Goal: Task Accomplishment & Management: Manage account settings

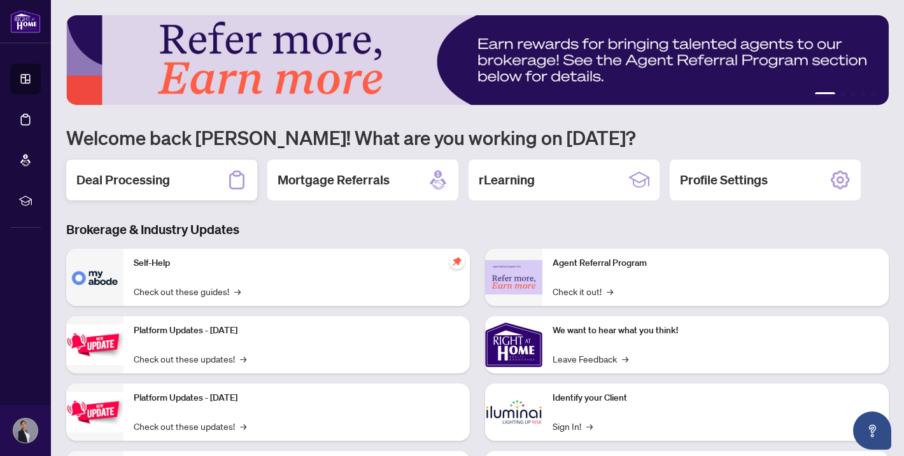
click at [138, 183] on h2 "Deal Processing" at bounding box center [123, 180] width 94 height 18
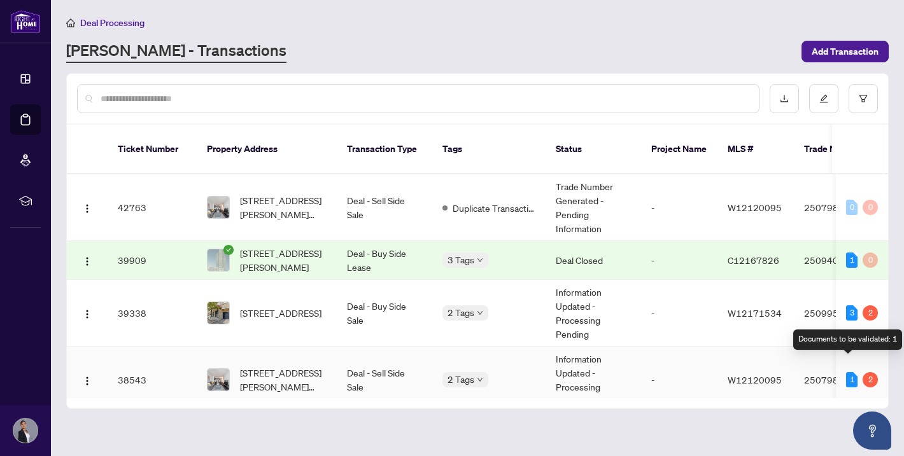
click at [854, 372] on div "1 2" at bounding box center [862, 379] width 32 height 15
click at [567, 361] on td "Information Updated - Processing Pending" at bounding box center [593, 380] width 95 height 67
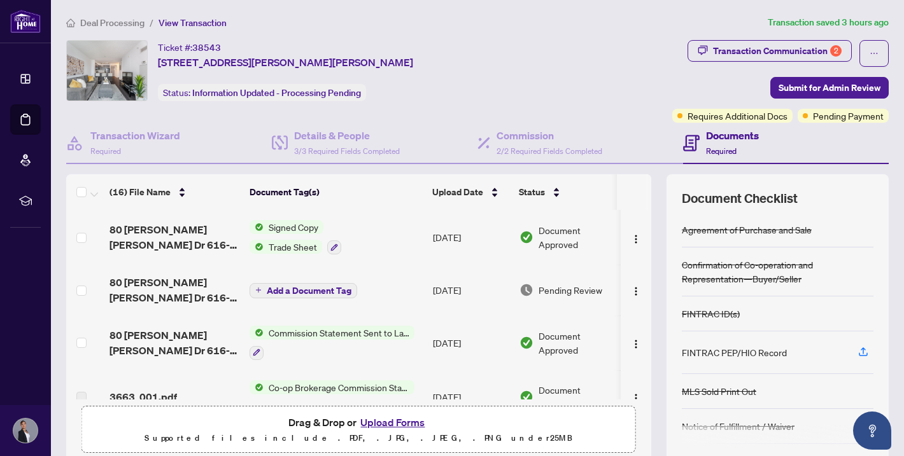
scroll to position [1, 0]
